Goal: Obtain resource: Download file/media

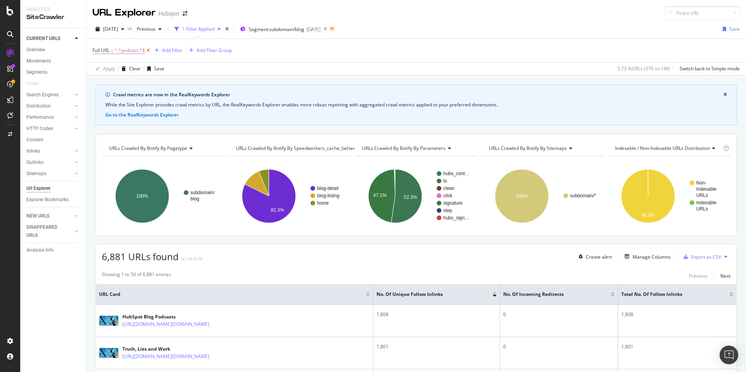
click at [149, 51] on icon at bounding box center [148, 51] width 7 height 8
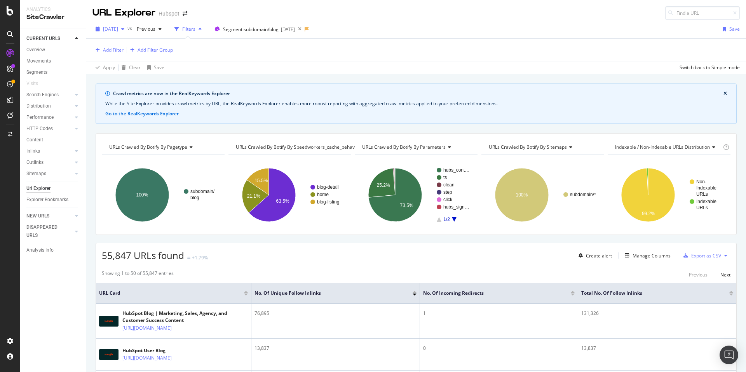
click at [128, 29] on div "button" at bounding box center [122, 29] width 9 height 5
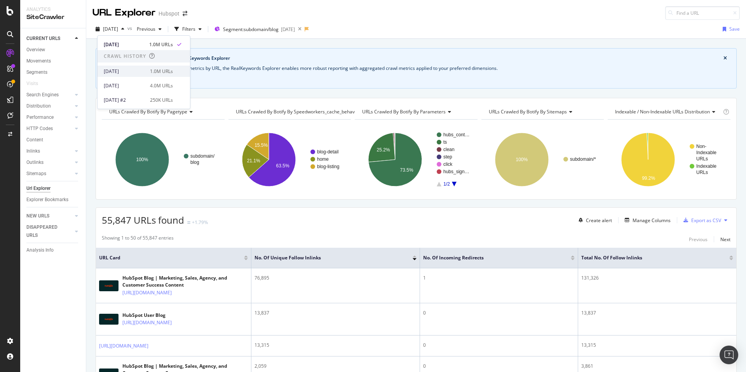
scroll to position [142, 0]
click at [154, 76] on div "[DATE] 1.0M URLs" at bounding box center [144, 71] width 93 height 11
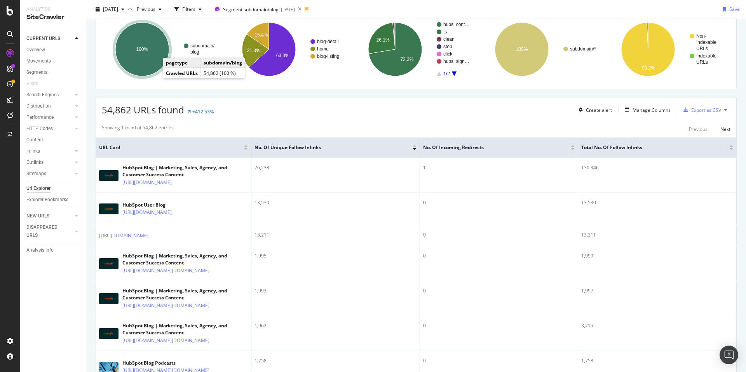
scroll to position [112, 0]
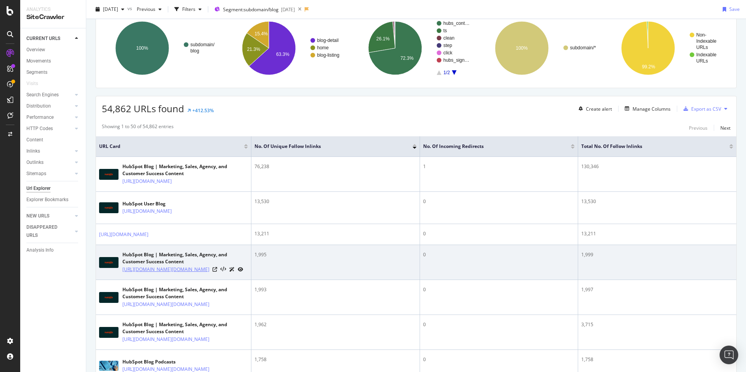
drag, startPoint x: 159, startPoint y: 288, endPoint x: 182, endPoint y: 271, distance: 29.2
click at [182, 271] on td "HubSpot Blog | Marketing, Sales, Agency, and Customer Success Content [URL][DOM…" at bounding box center [174, 262] width 156 height 35
copy link "hubs_content=[DOMAIN_NAME][URL]"
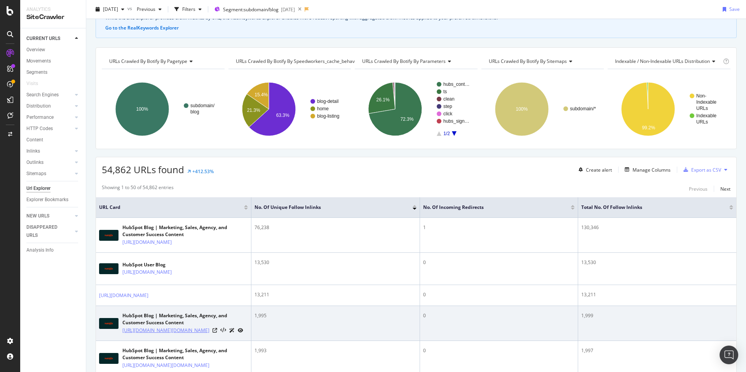
scroll to position [0, 0]
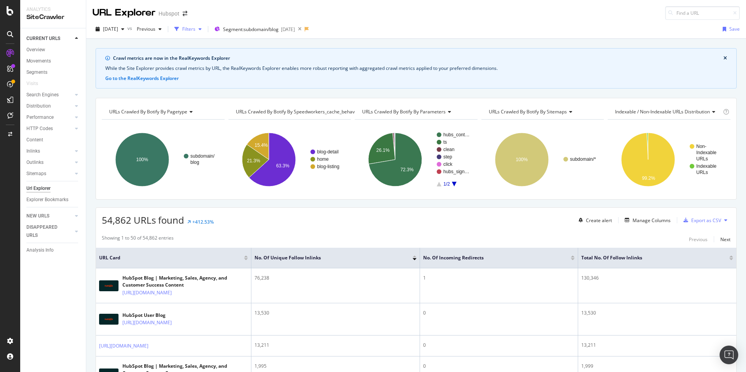
click at [196, 26] on div "Filters" at bounding box center [188, 29] width 13 height 7
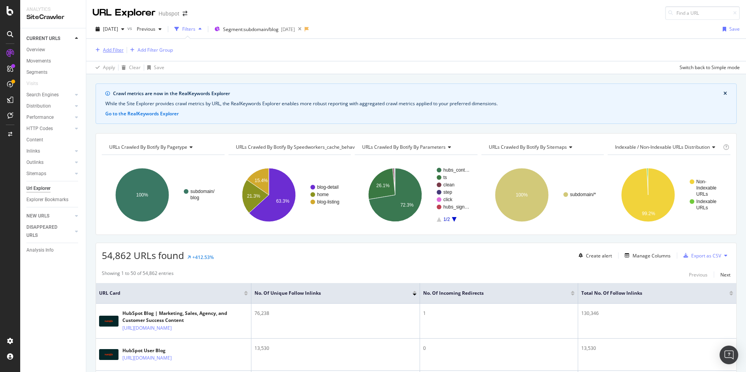
click at [108, 50] on div "Add Filter" at bounding box center [113, 50] width 21 height 7
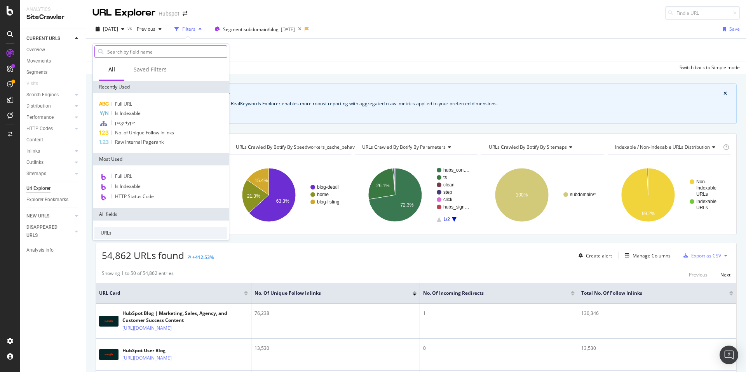
type input "hubs_content=[DOMAIN_NAME][URL]"
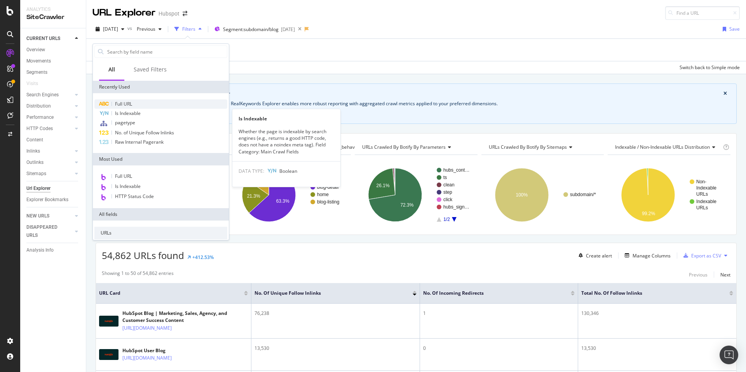
click at [144, 105] on div "Full URL" at bounding box center [160, 104] width 133 height 9
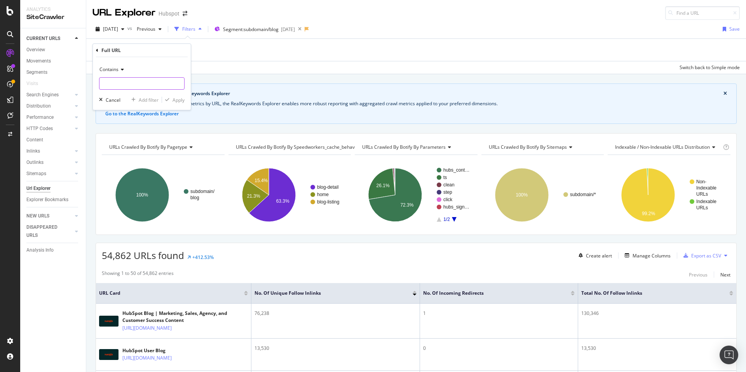
click at [129, 85] on input "text" at bounding box center [142, 83] width 85 height 12
paste input "hubs_content=[DOMAIN_NAME][URL]"
type input "hubs_content=[DOMAIN_NAME][URL]"
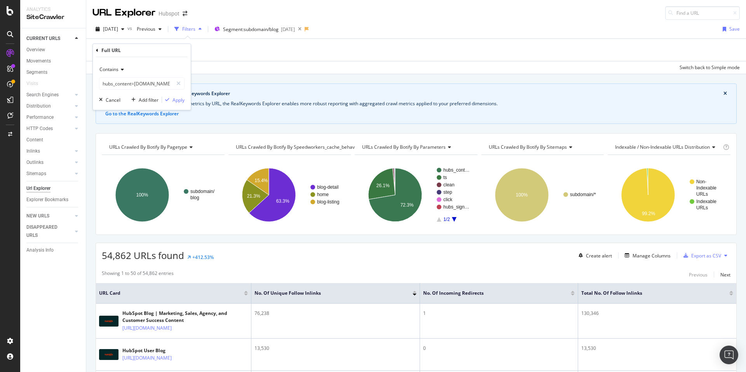
click at [186, 97] on div "Contains hubs_content=[DOMAIN_NAME][URL] Cancel Add filter Apply" at bounding box center [142, 83] width 98 height 53
click at [173, 98] on div "Apply" at bounding box center [179, 100] width 12 height 7
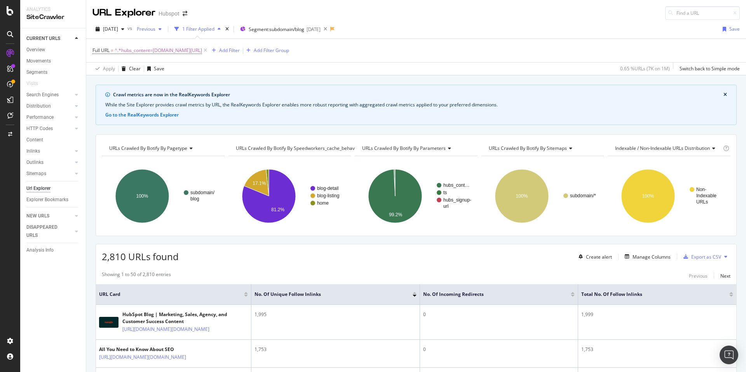
click at [158, 33] on div "Previous" at bounding box center [149, 29] width 31 height 12
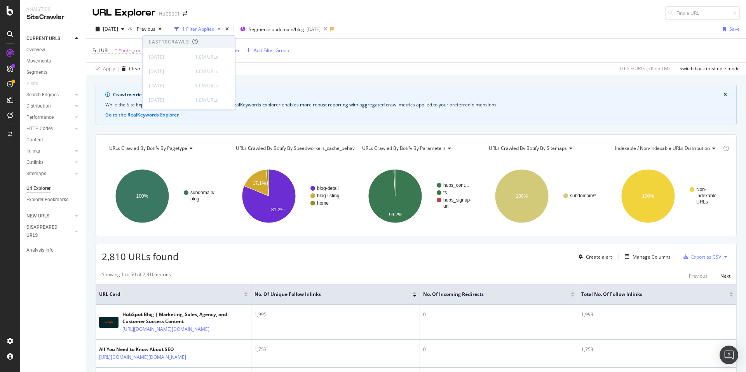
scroll to position [142, 0]
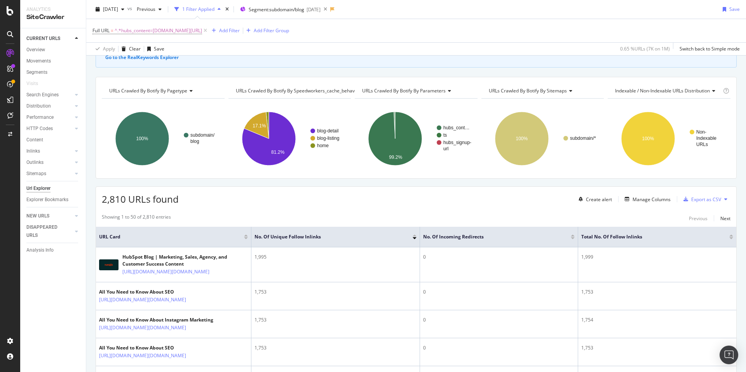
scroll to position [0, 0]
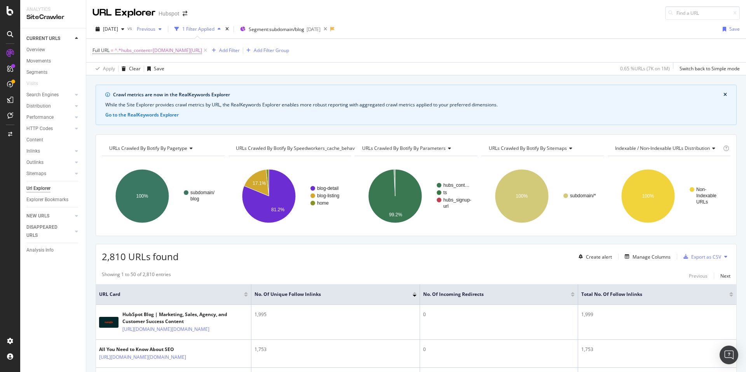
click at [156, 30] on span "Previous" at bounding box center [145, 29] width 22 height 7
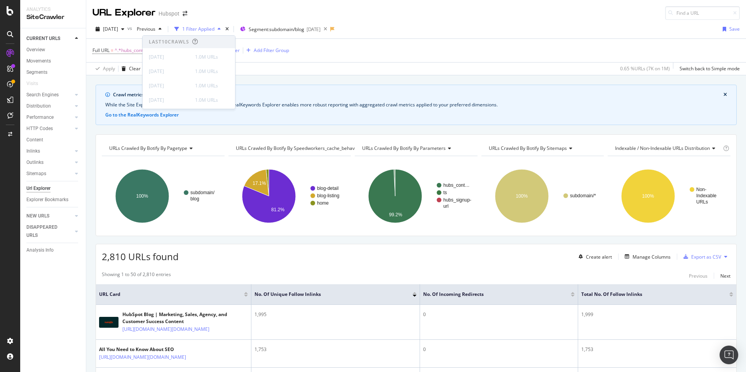
scroll to position [142, 0]
click at [178, 85] on div "[DATE]" at bounding box center [169, 85] width 41 height 7
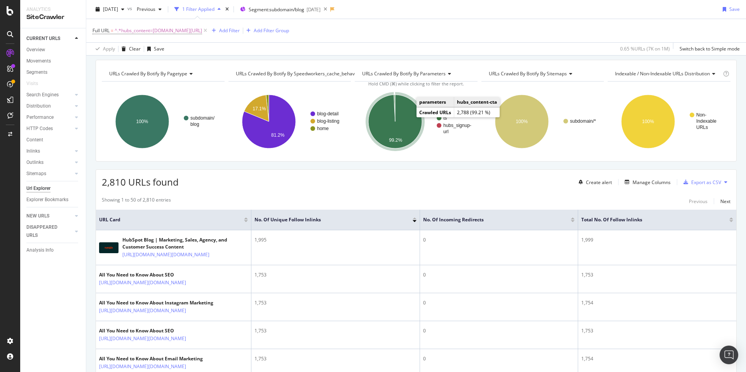
scroll to position [0, 0]
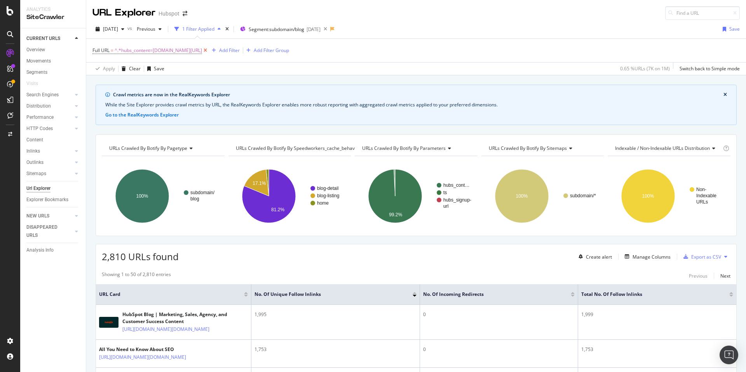
click at [209, 50] on icon at bounding box center [205, 51] width 7 height 8
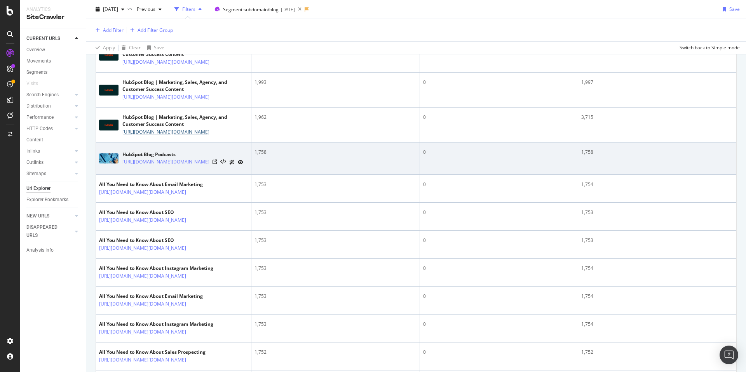
scroll to position [359, 0]
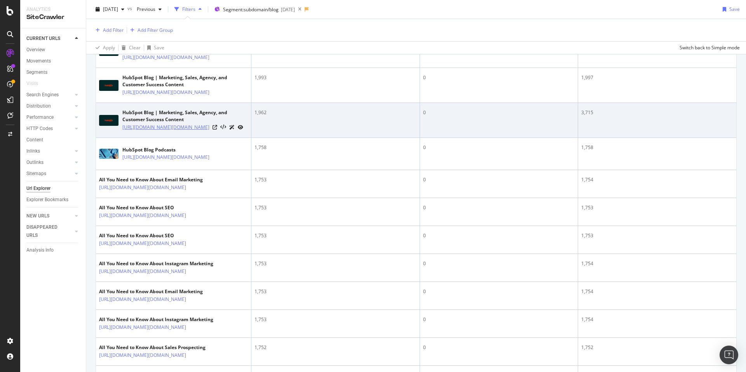
drag, startPoint x: 158, startPoint y: 182, endPoint x: 180, endPoint y: 157, distance: 32.8
click at [180, 138] on td "HubSpot Blog | Marketing, Sales, Agency, and Customer Success Content [URL][DOM…" at bounding box center [174, 120] width 156 height 35
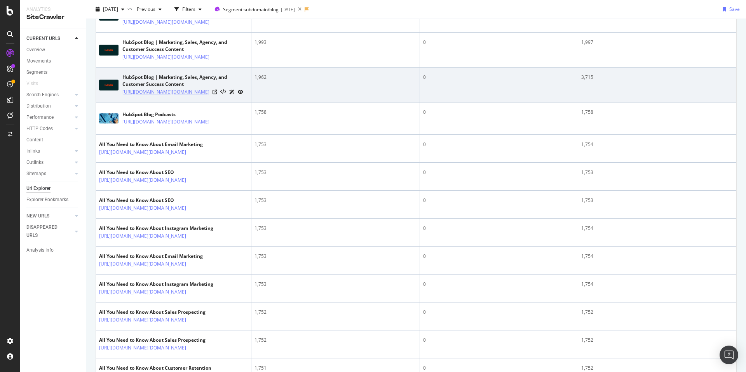
scroll to position [324, 0]
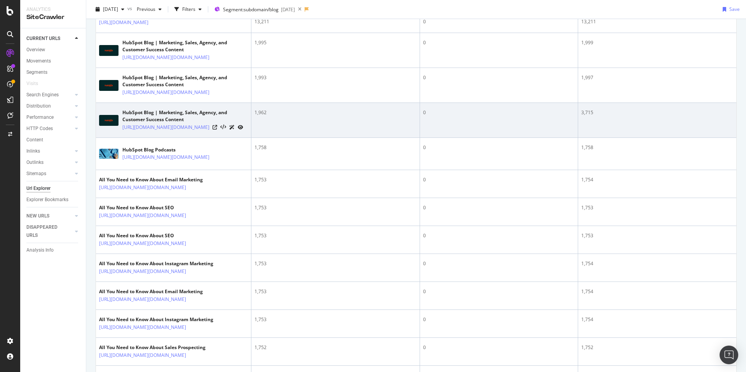
copy link "?hubs_content=[DOMAIN_NAME][URL]"
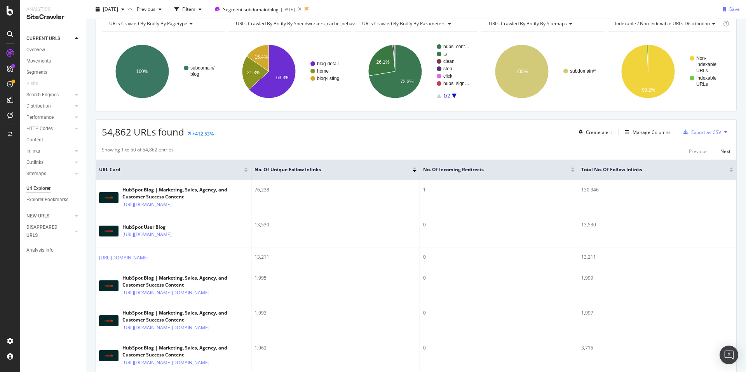
scroll to position [0, 0]
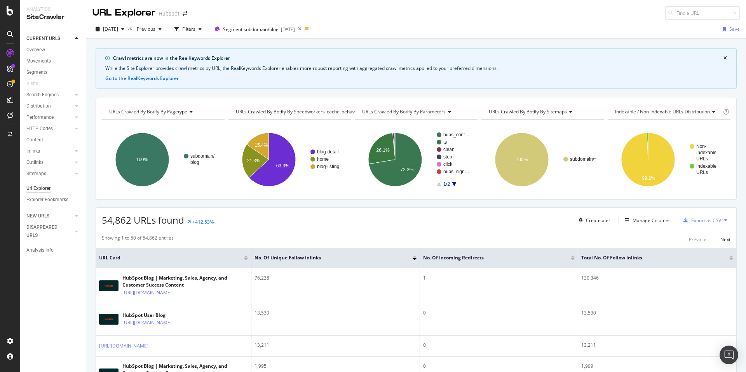
drag, startPoint x: 198, startPoint y: 161, endPoint x: 206, endPoint y: 3, distance: 158.0
click at [707, 220] on div "Export as CSV" at bounding box center [707, 220] width 30 height 7
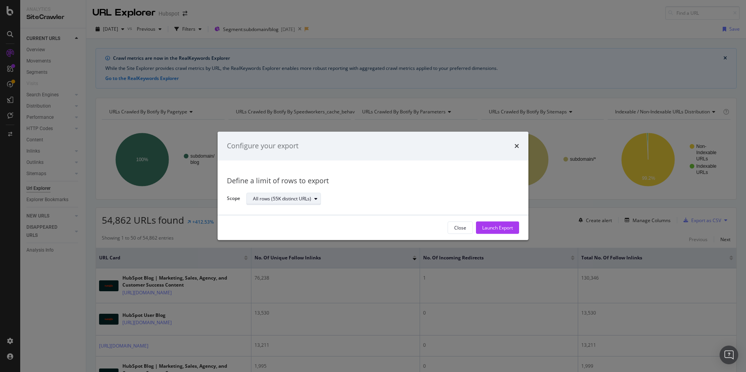
click at [285, 193] on button "All rows (55K distinct URLs)" at bounding box center [283, 199] width 75 height 12
click at [299, 226] on div "Define a limit" at bounding box center [287, 225] width 75 height 10
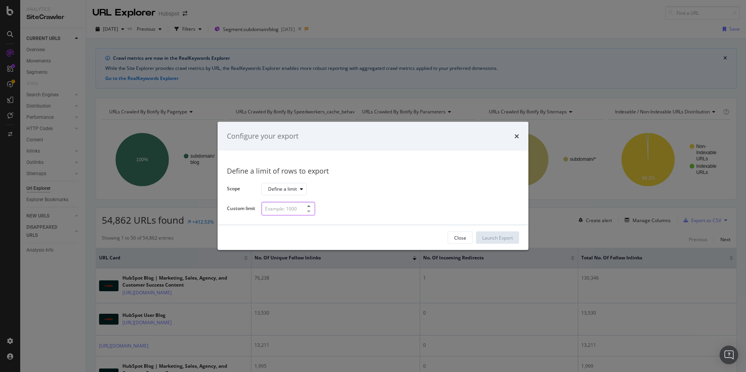
click at [294, 209] on input "modal" at bounding box center [289, 209] width 54 height 14
type input "1000"
click at [489, 240] on div "Launch Export" at bounding box center [497, 238] width 31 height 7
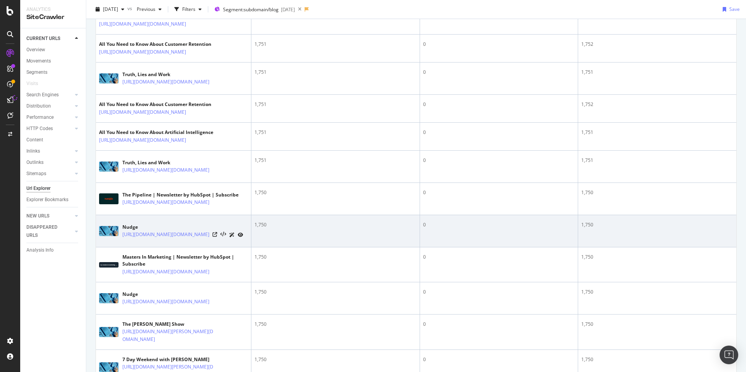
scroll to position [1039, 0]
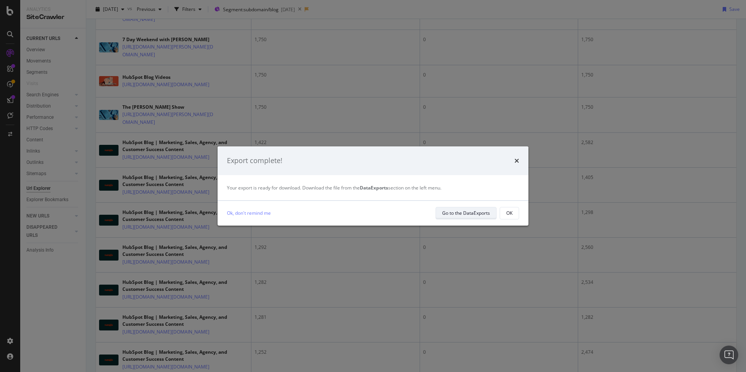
click at [481, 215] on div "Go to the DataExports" at bounding box center [466, 213] width 48 height 7
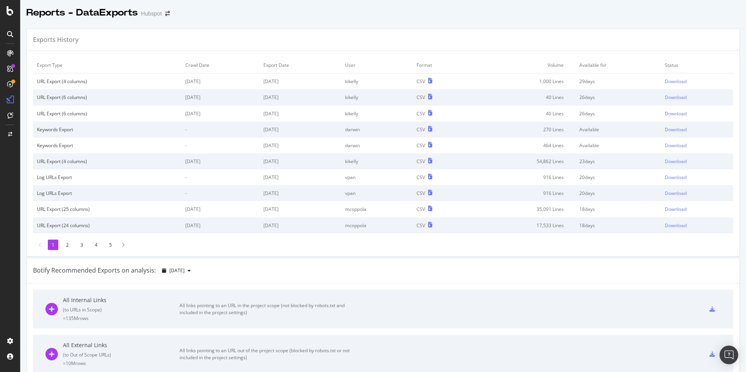
click at [150, 82] on div "URL Export (4 columns)" at bounding box center [107, 81] width 141 height 7
click at [80, 81] on div "URL Export (4 columns)" at bounding box center [107, 81] width 141 height 7
click at [425, 82] on div "CSV" at bounding box center [421, 81] width 9 height 7
click at [433, 79] on icon at bounding box center [430, 80] width 4 height 5
click at [675, 84] on div "Download" at bounding box center [676, 81] width 22 height 7
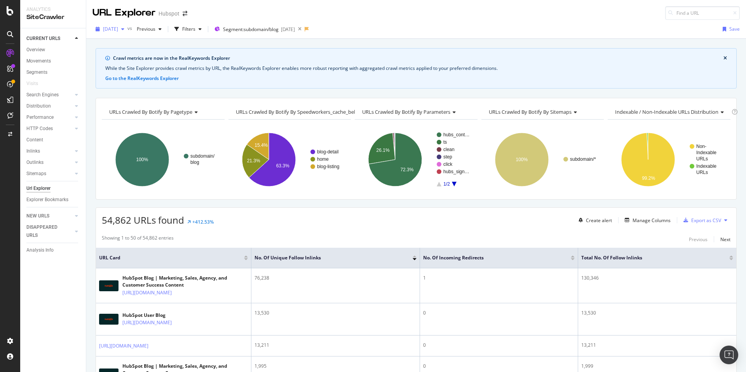
click at [128, 30] on div "button" at bounding box center [122, 29] width 9 height 5
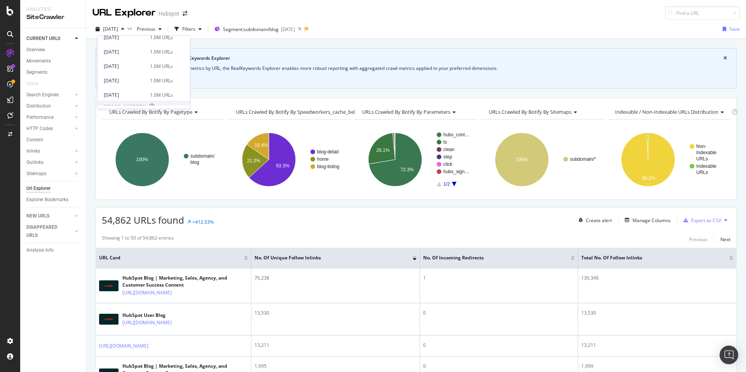
scroll to position [89, 0]
click at [141, 88] on div "[DATE] 1.0M URLs" at bounding box center [144, 83] width 93 height 11
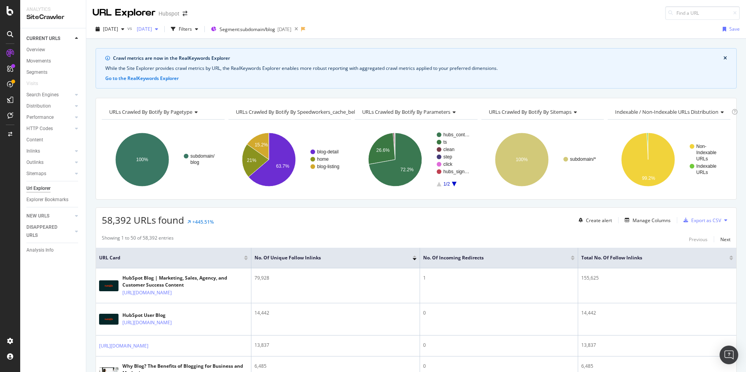
click at [152, 30] on span "[DATE]" at bounding box center [143, 29] width 18 height 7
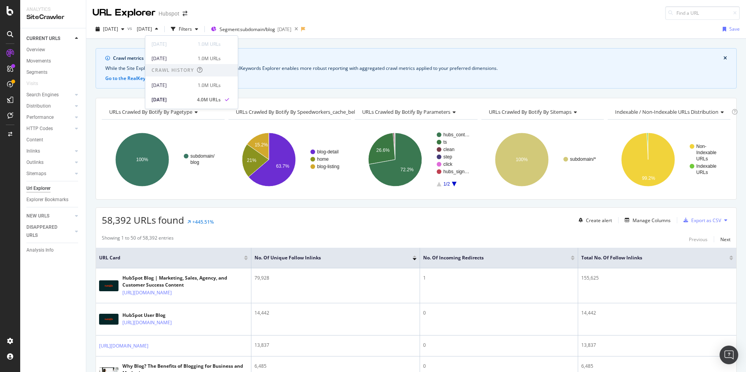
scroll to position [132, 0]
click at [181, 55] on div "[DATE]" at bounding box center [173, 54] width 42 height 7
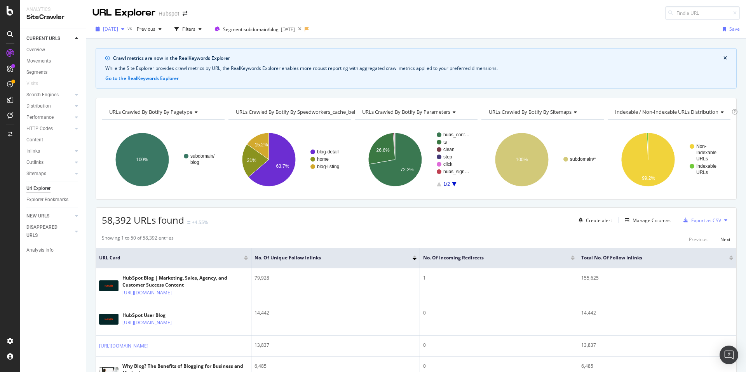
click at [118, 28] on span "[DATE]" at bounding box center [110, 29] width 15 height 7
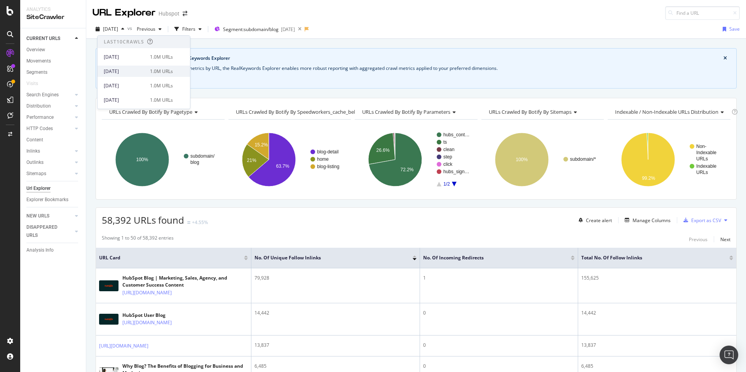
click at [131, 74] on div "[DATE]" at bounding box center [125, 71] width 42 height 7
